Goal: Check status: Check status

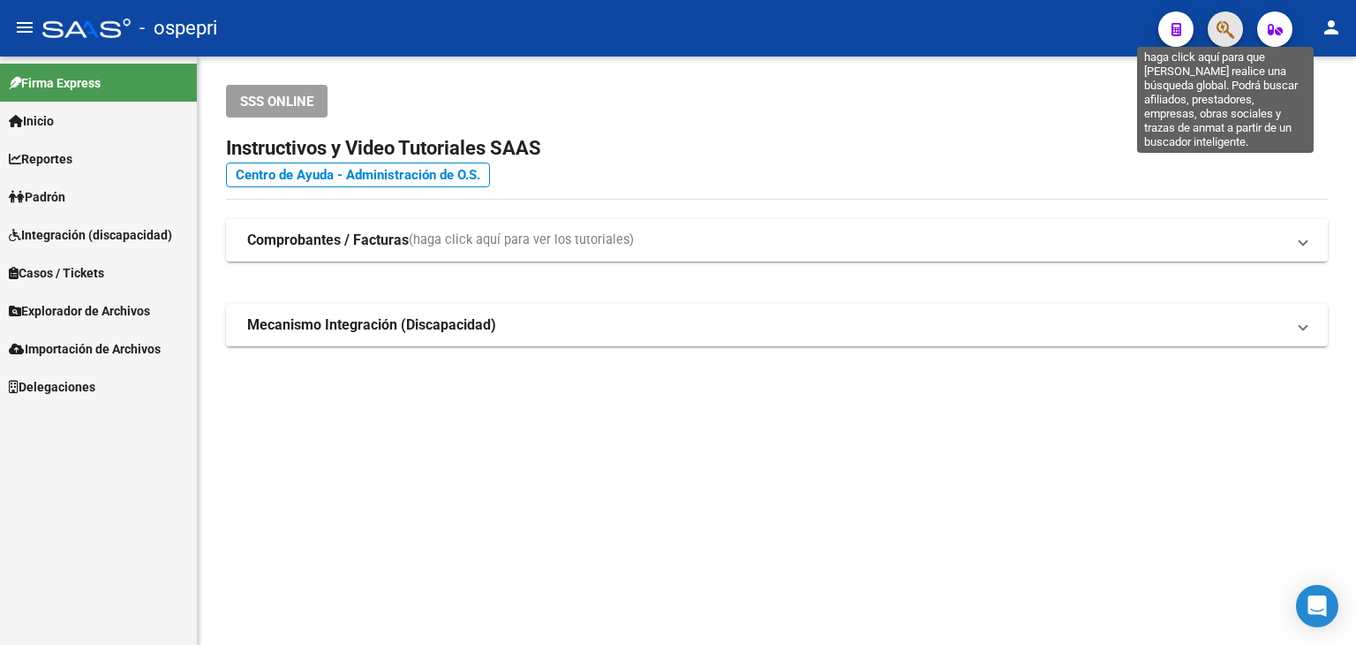
click at [1217, 18] on span "button" at bounding box center [1226, 29] width 18 height 36
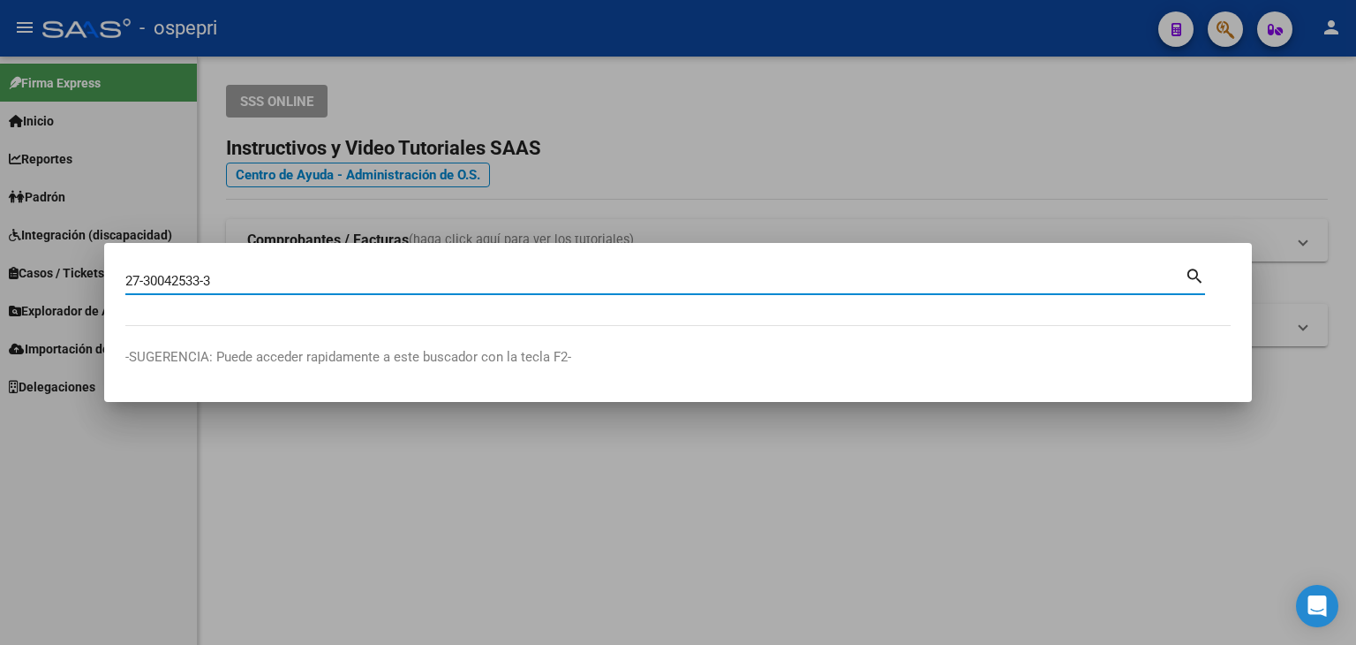
type input "27300425333"
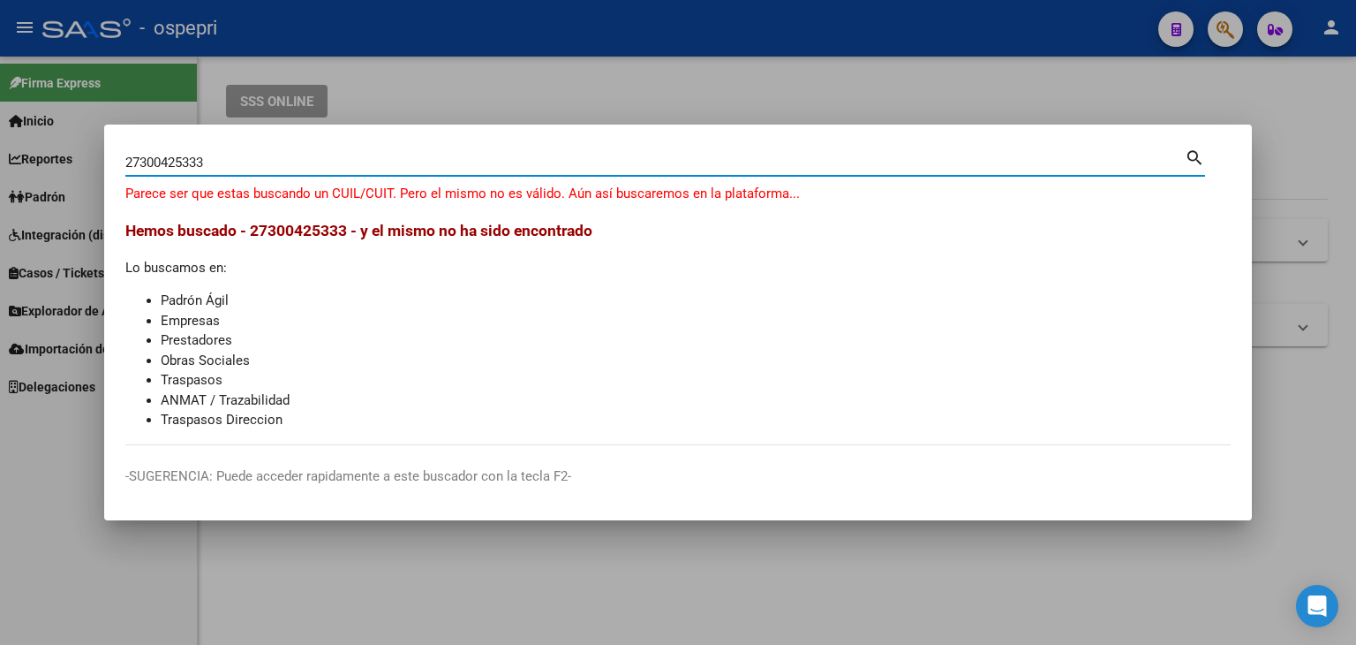
click at [173, 162] on input "27300425333" at bounding box center [654, 163] width 1059 height 16
click at [503, 102] on div at bounding box center [678, 322] width 1356 height 645
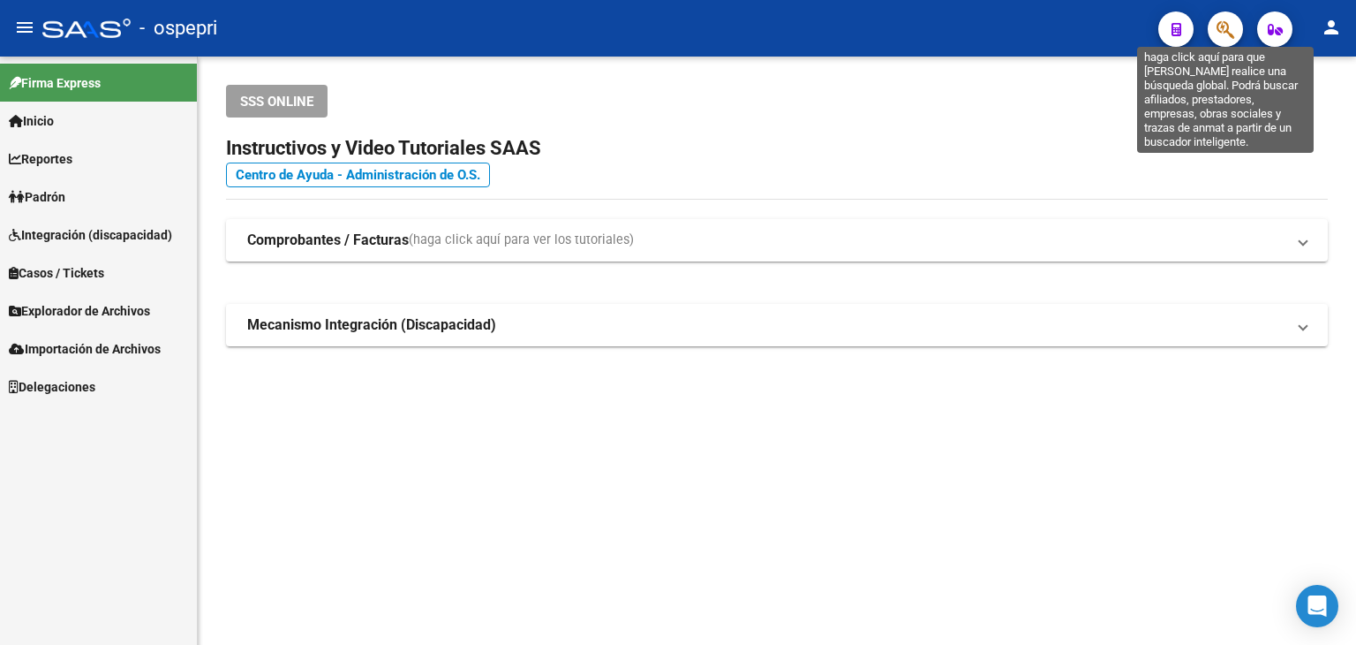
click at [1218, 26] on icon "button" at bounding box center [1226, 29] width 18 height 20
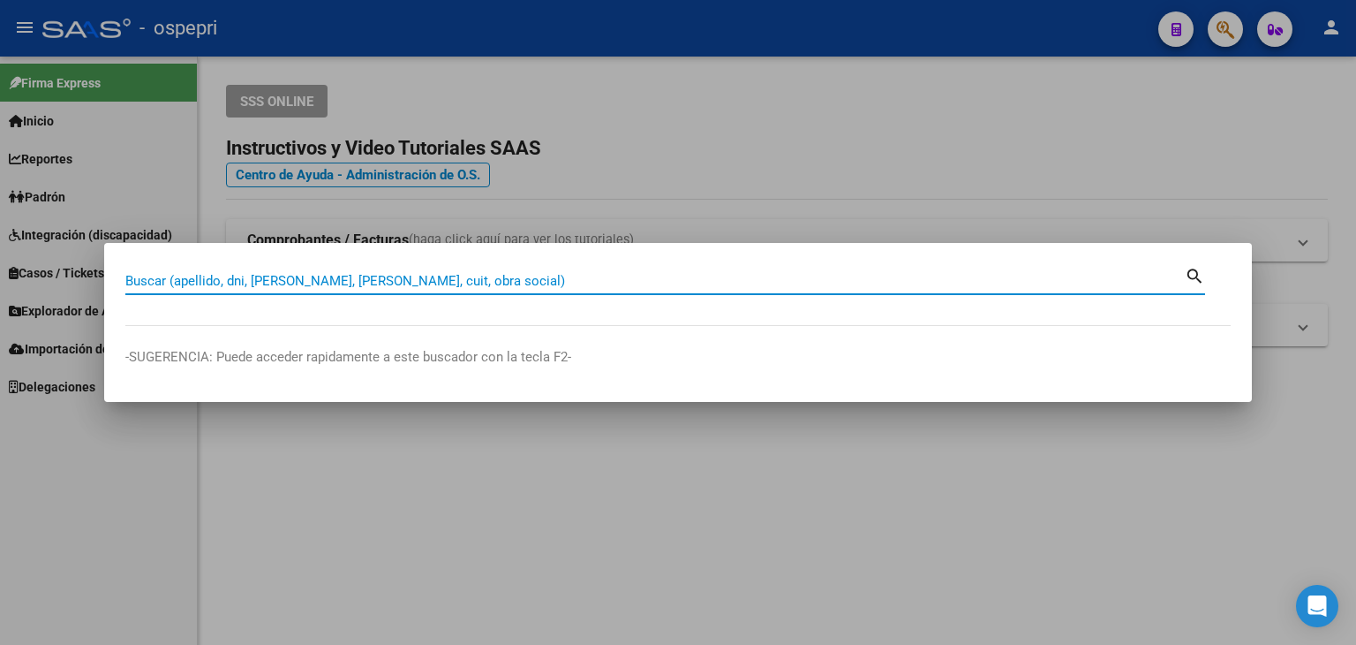
paste input "30042533"
type input "30042533"
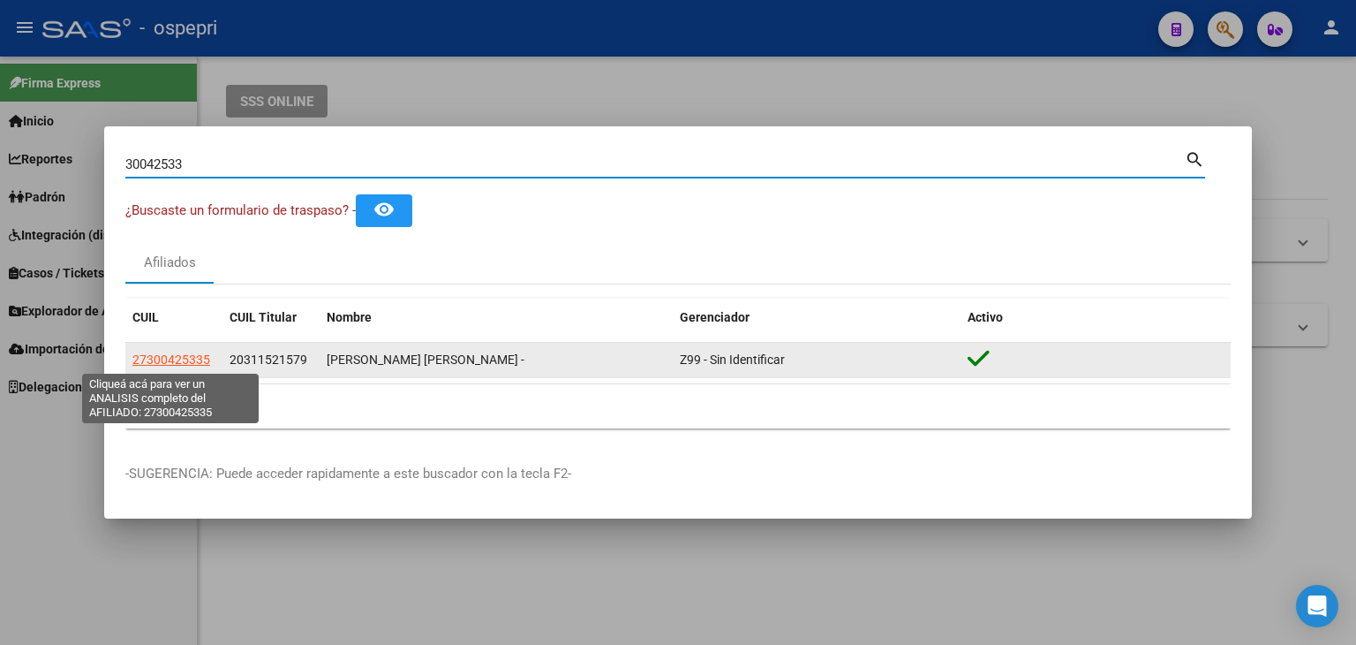
click at [159, 361] on span "27300425335" at bounding box center [171, 359] width 78 height 14
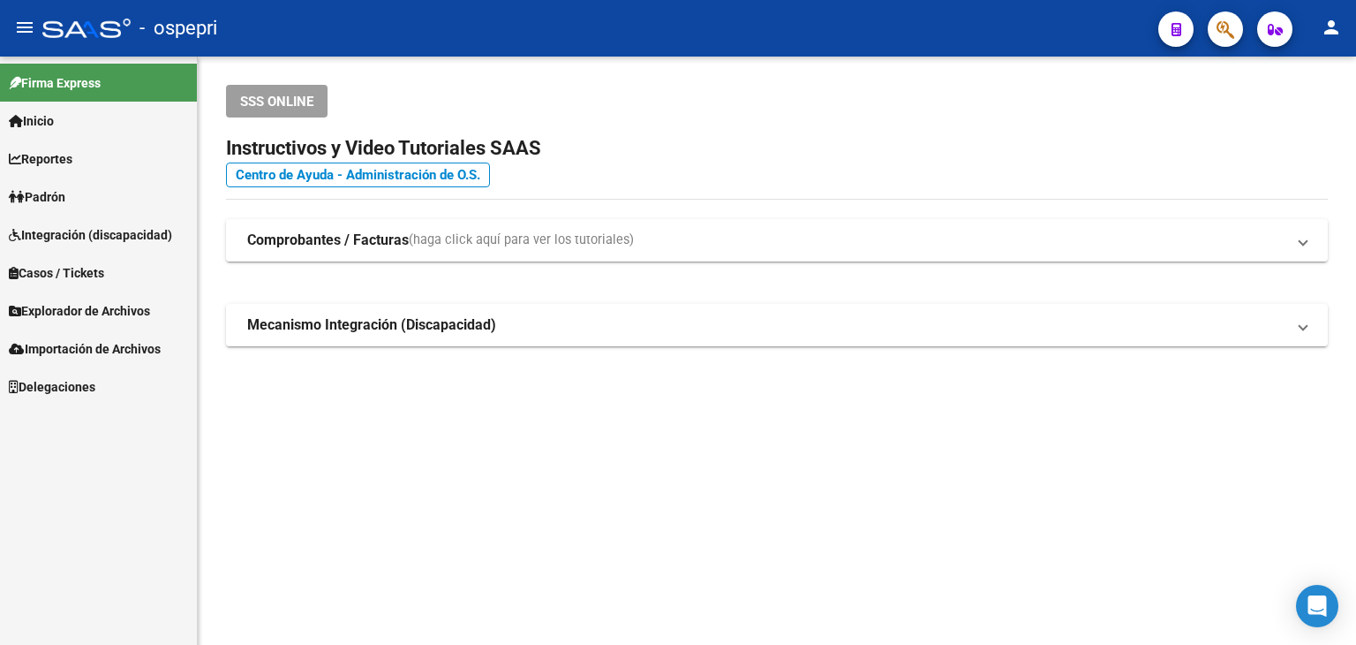
click at [1217, 25] on icon "button" at bounding box center [1226, 29] width 18 height 20
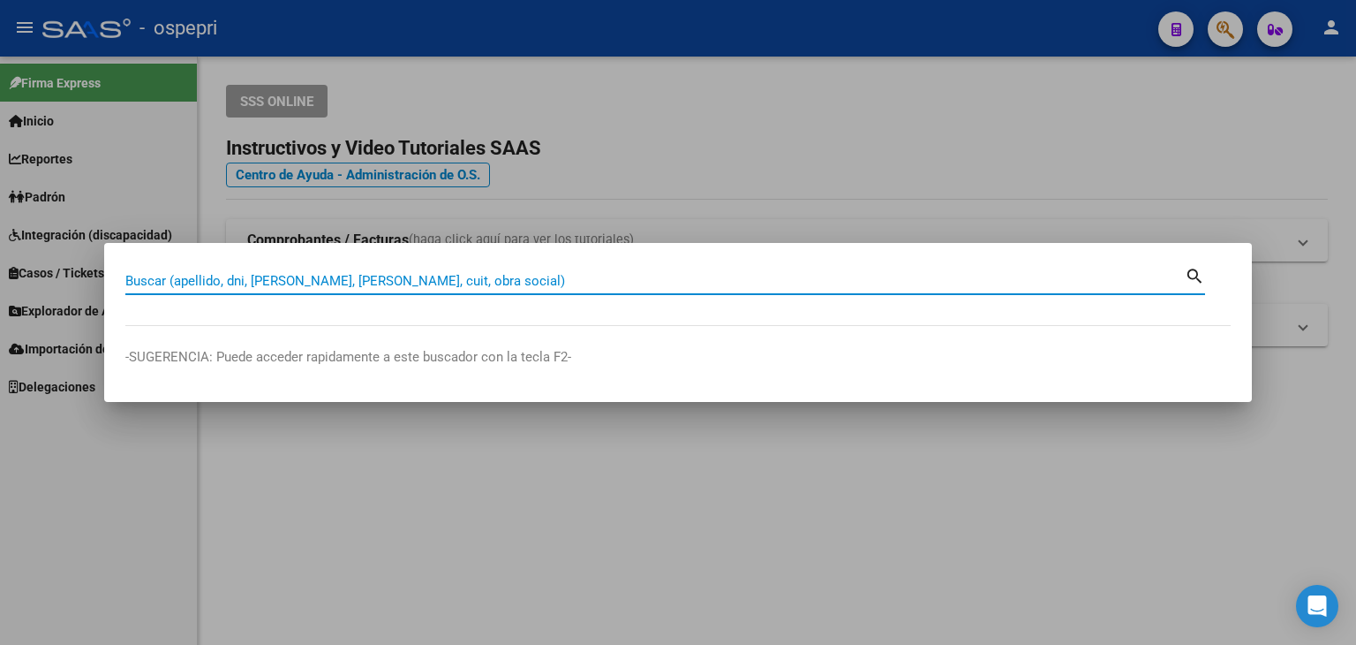
paste input "27-30042533-5"
type input "27300425335"
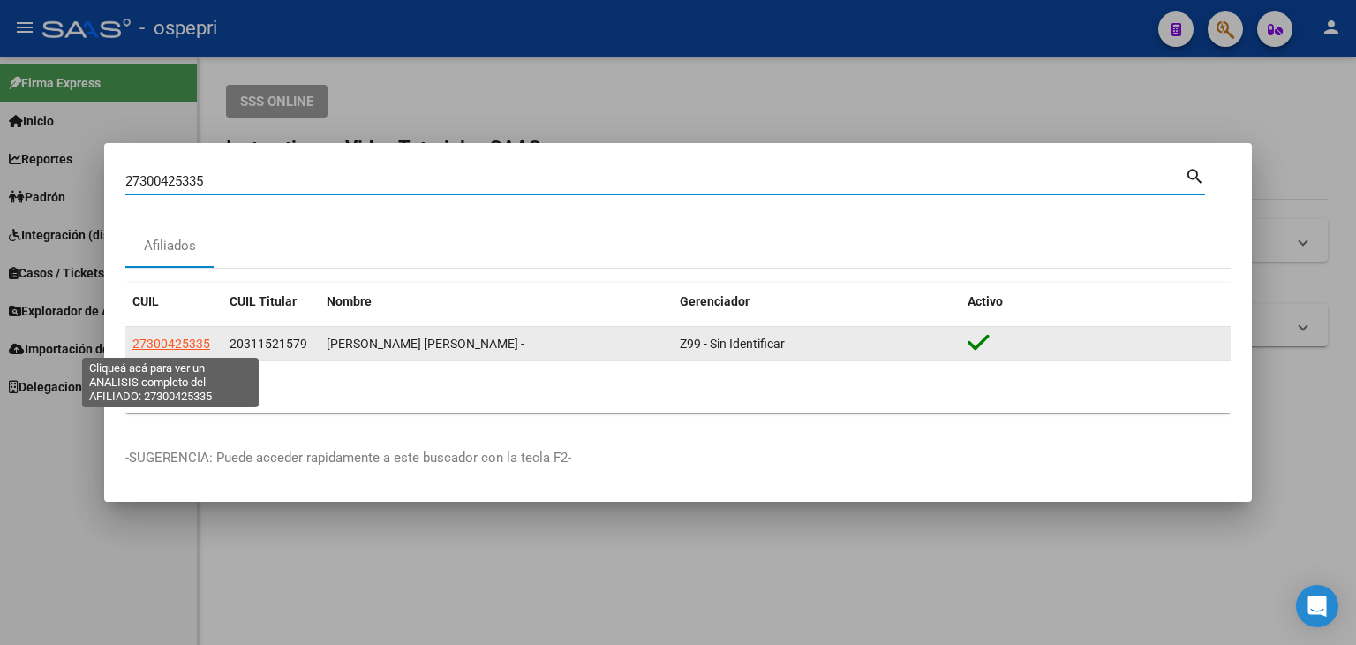
click at [163, 343] on span "27300425335" at bounding box center [171, 343] width 78 height 14
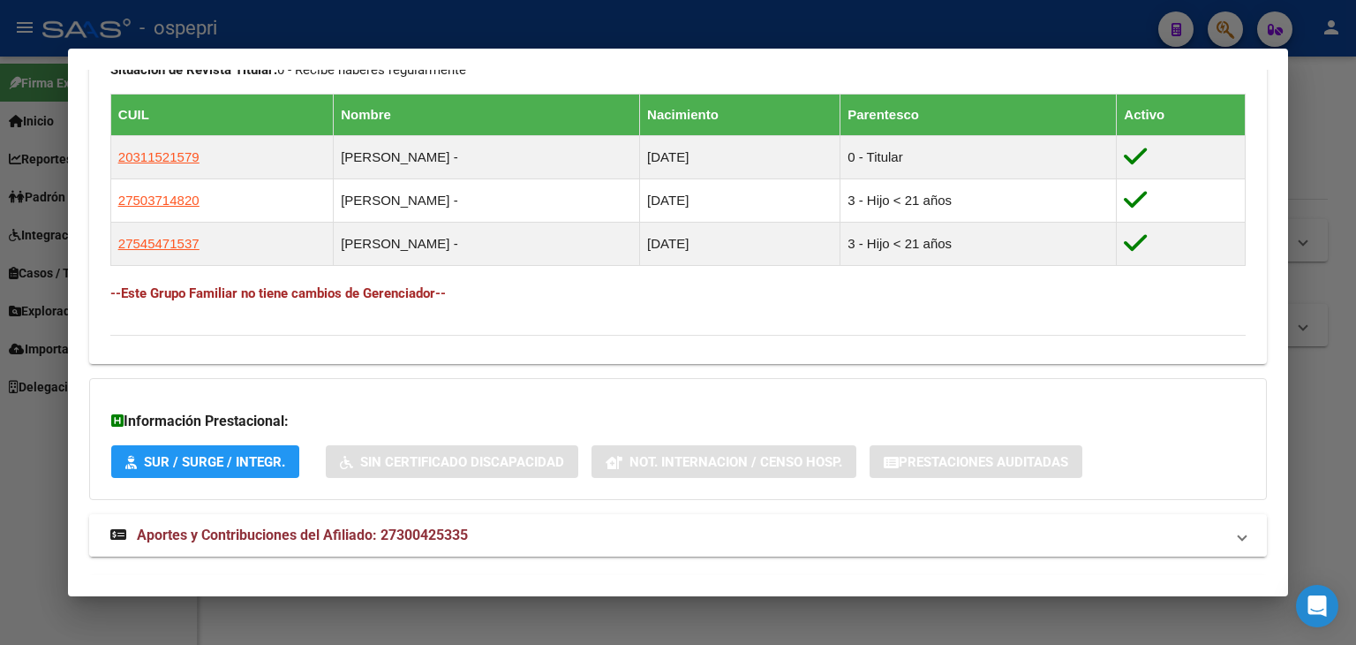
scroll to position [1027, 0]
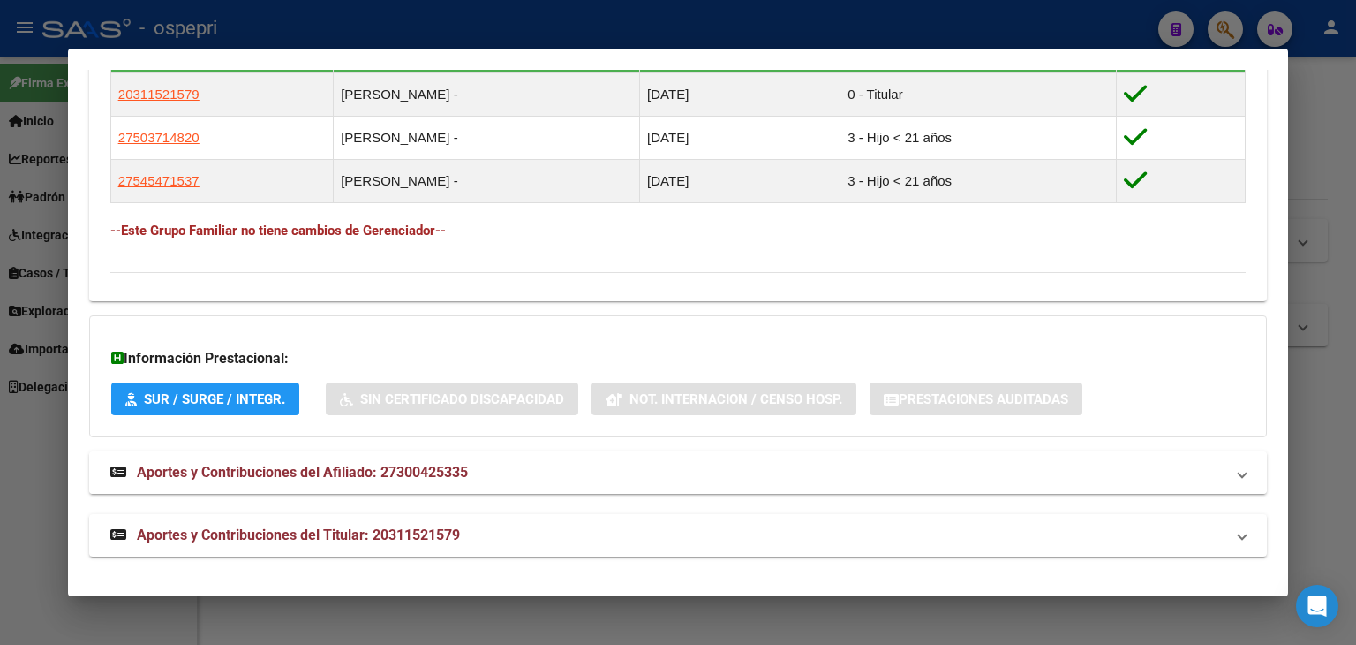
click at [376, 473] on span "Aportes y Contribuciones del Afiliado: 27300425335" at bounding box center [302, 472] width 331 height 17
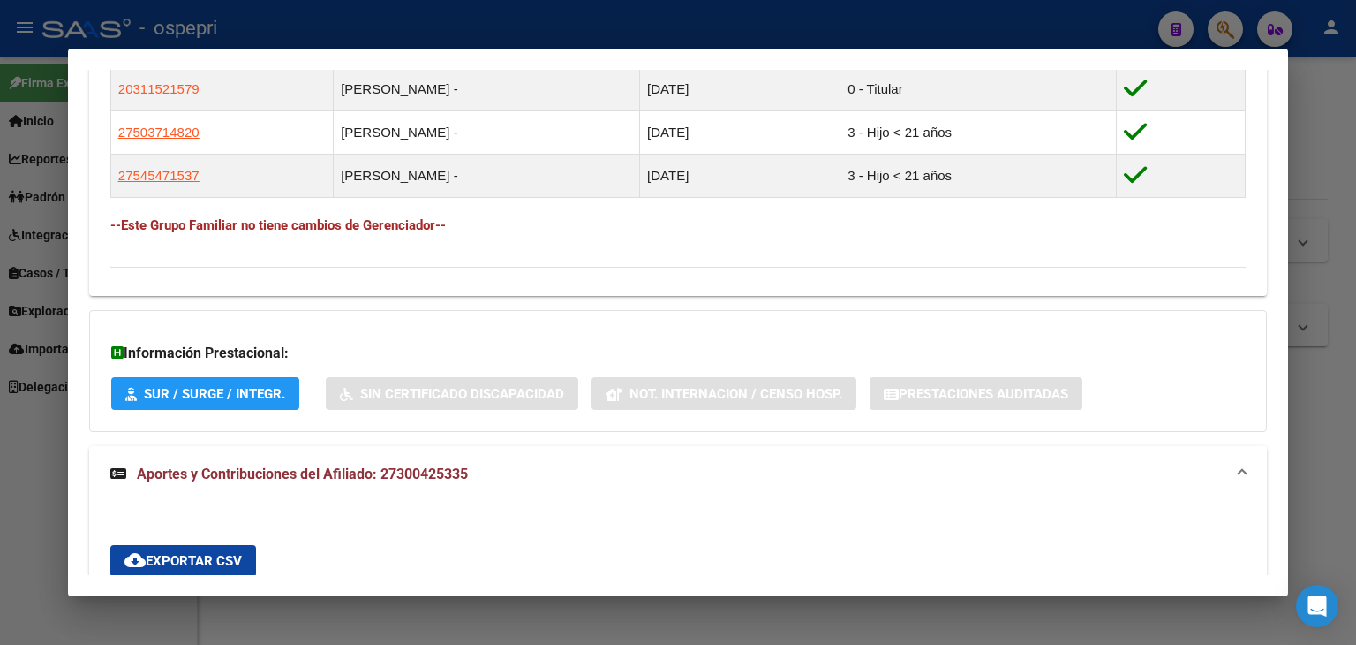
scroll to position [1270, 0]
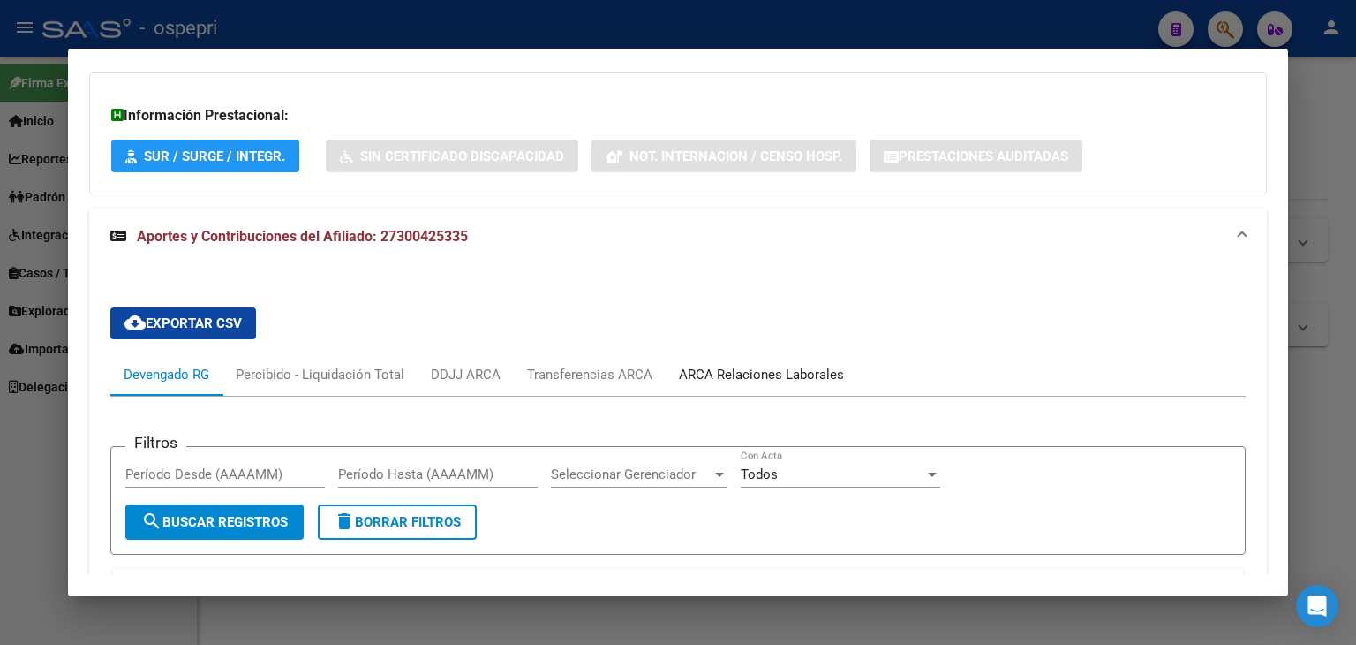
click at [788, 367] on div "ARCA Relaciones Laborales" at bounding box center [761, 374] width 165 height 19
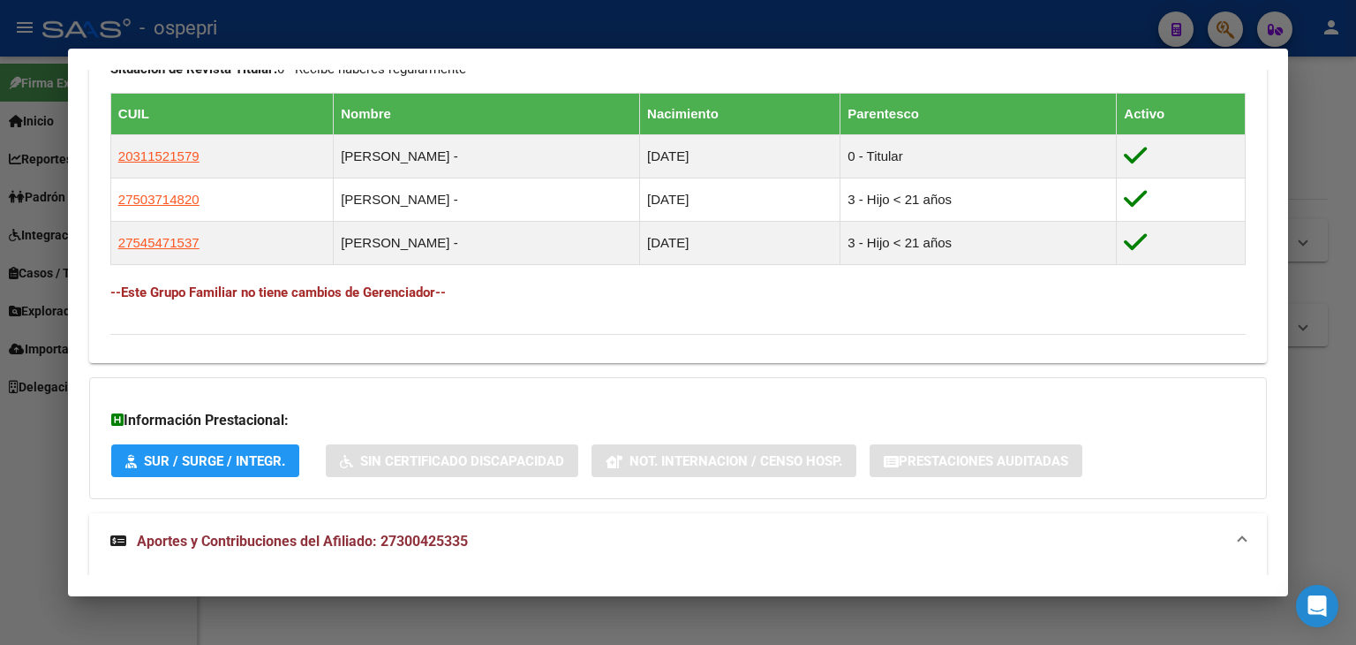
scroll to position [1437, 0]
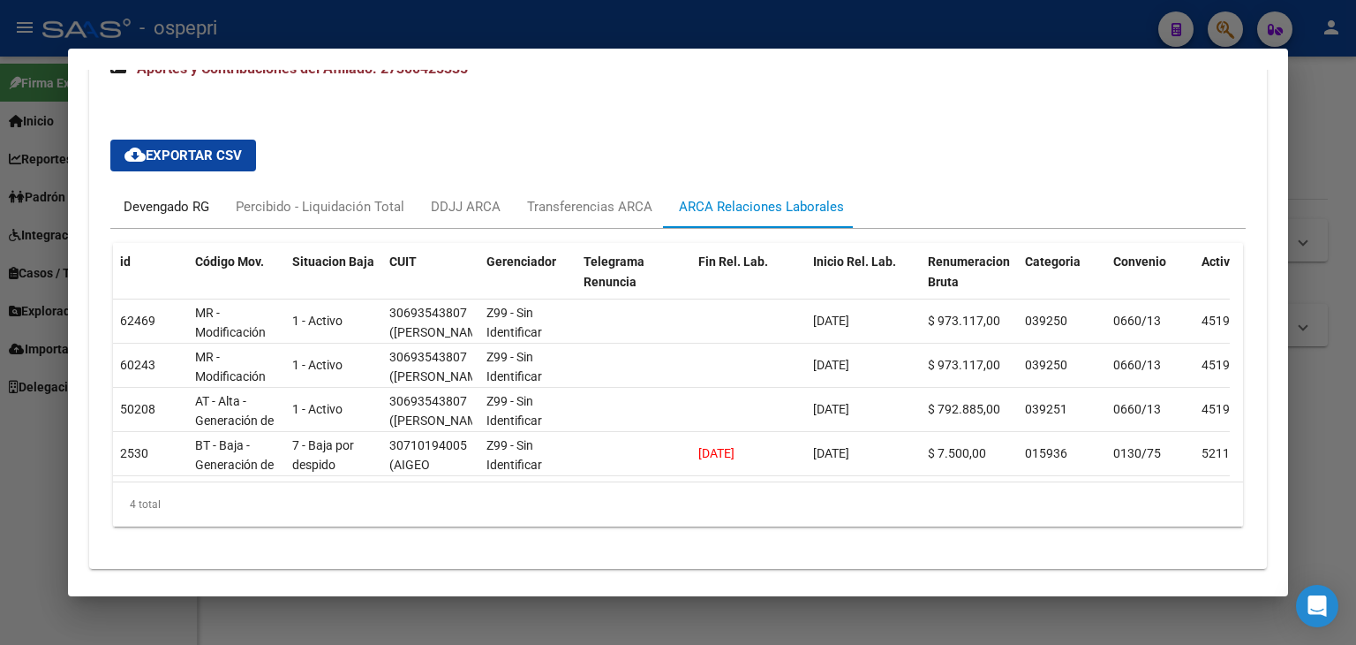
click at [183, 204] on div "Devengado RG" at bounding box center [167, 206] width 86 height 19
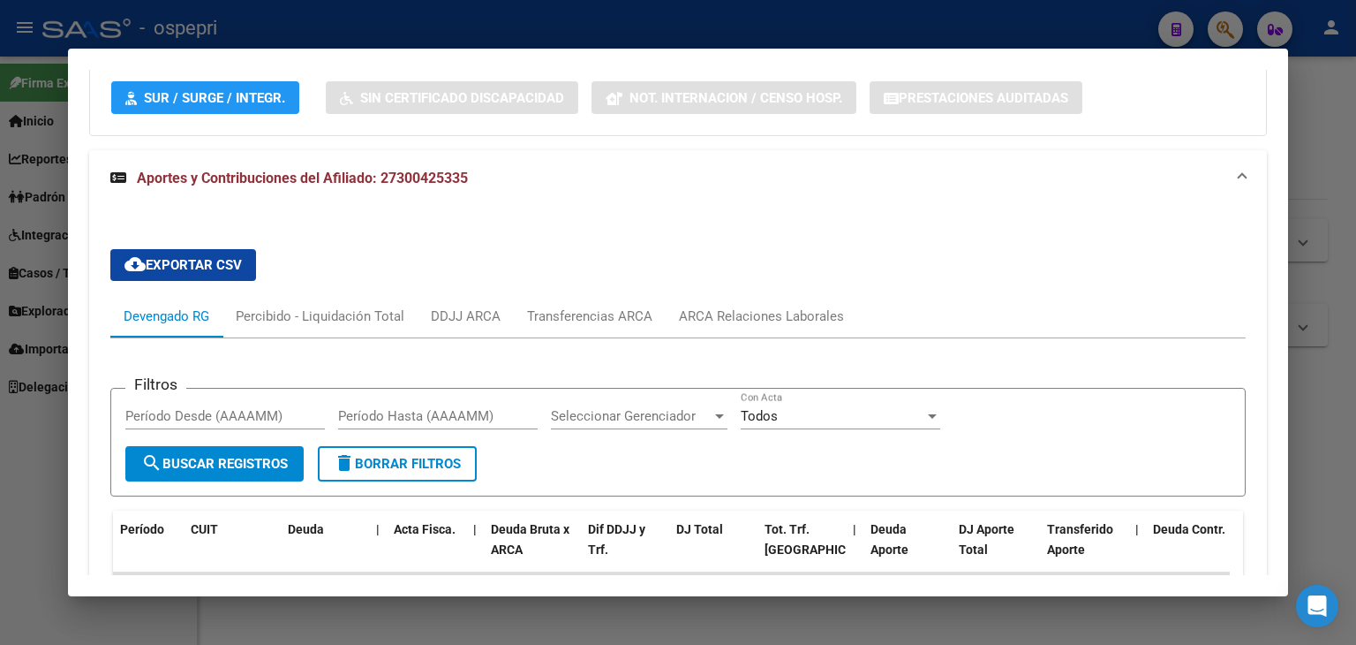
scroll to position [1289, 0]
